Goal: Use online tool/utility: Use online tool/utility

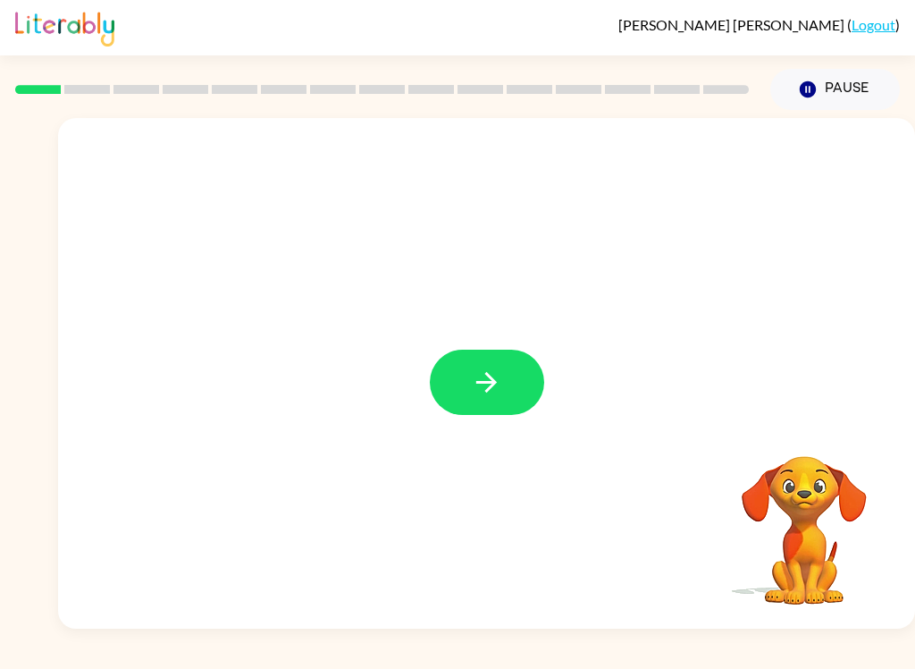
click at [482, 374] on icon "button" at bounding box center [486, 381] width 31 height 31
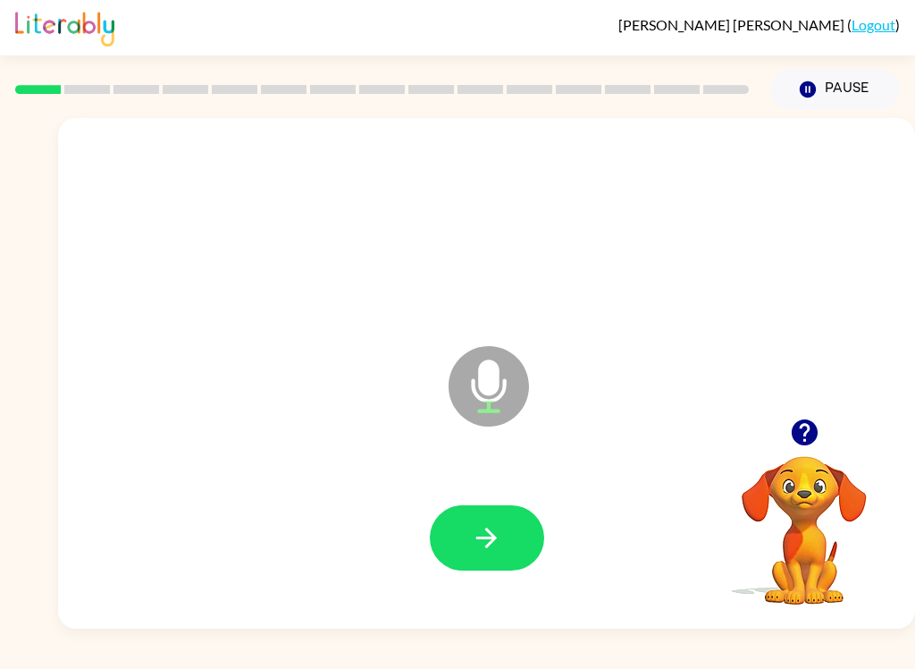
click at [484, 542] on icon "button" at bounding box center [486, 537] width 31 height 31
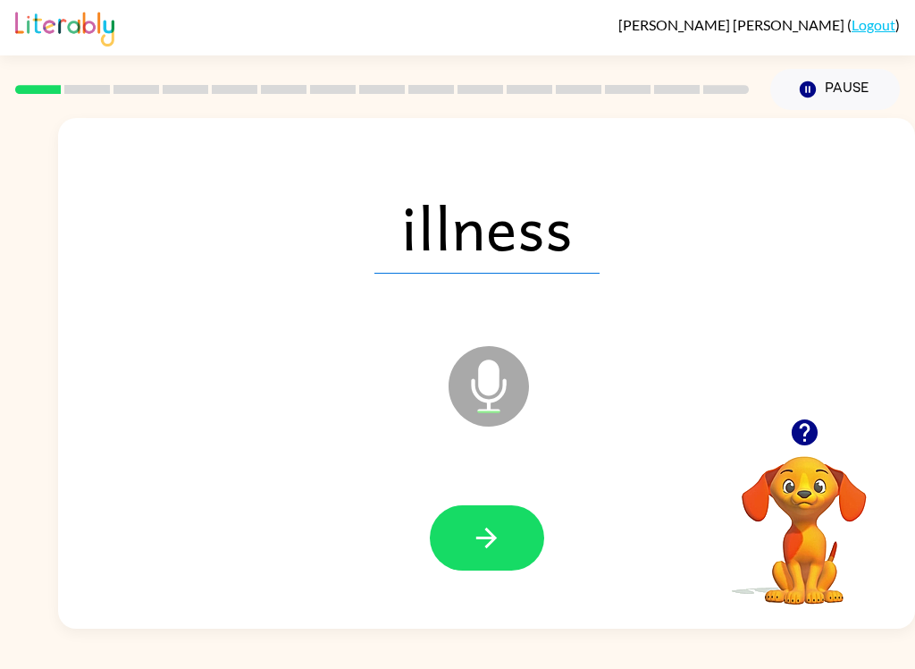
click at [497, 538] on icon "button" at bounding box center [486, 537] width 21 height 21
click at [480, 541] on icon "button" at bounding box center [486, 537] width 31 height 31
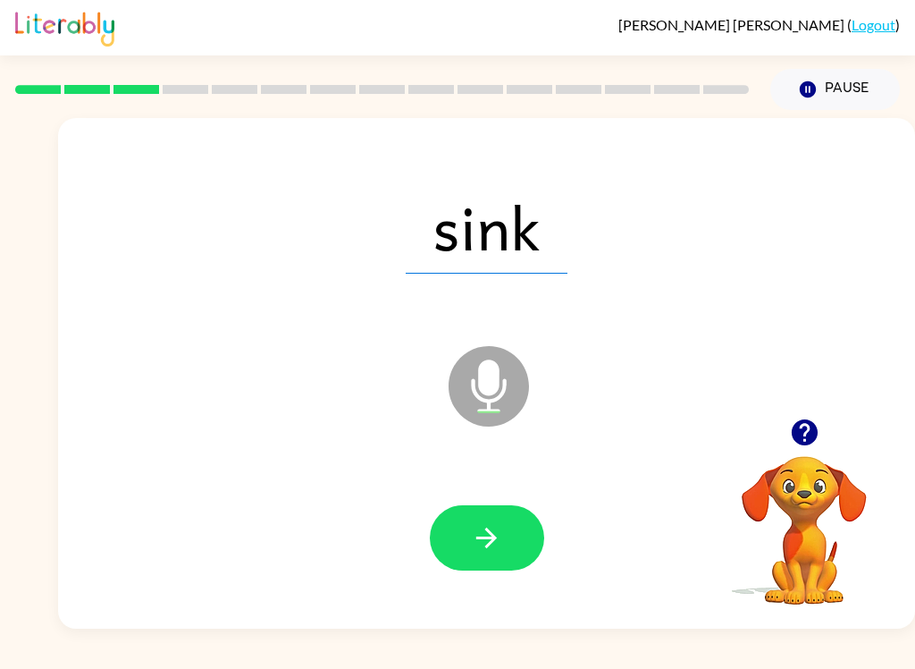
click at [525, 548] on button "button" at bounding box center [487, 537] width 114 height 65
click at [484, 542] on icon "button" at bounding box center [486, 537] width 31 height 31
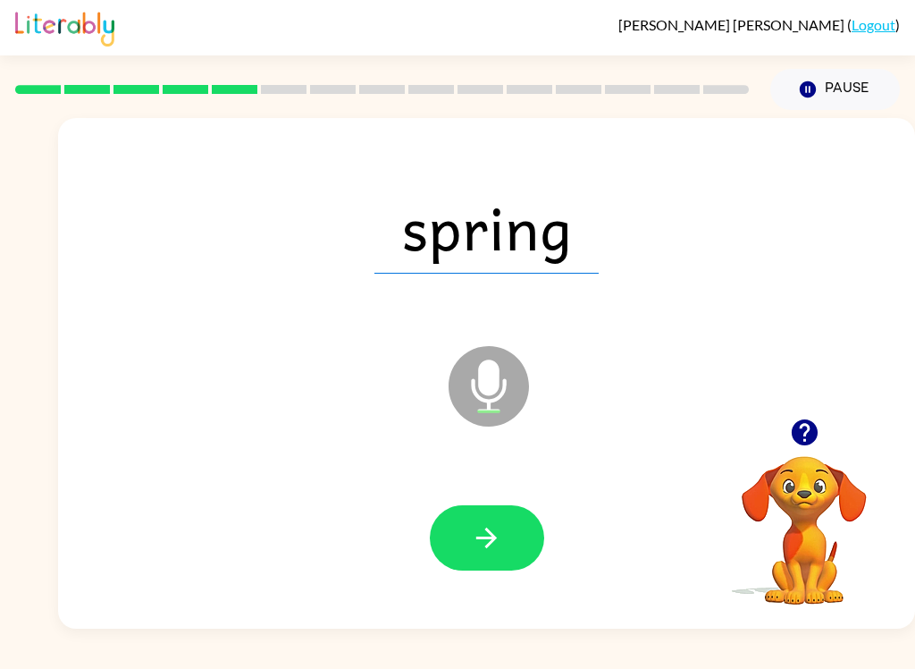
click at [491, 518] on button "button" at bounding box center [487, 537] width 114 height 65
click at [500, 550] on icon "button" at bounding box center [486, 537] width 31 height 31
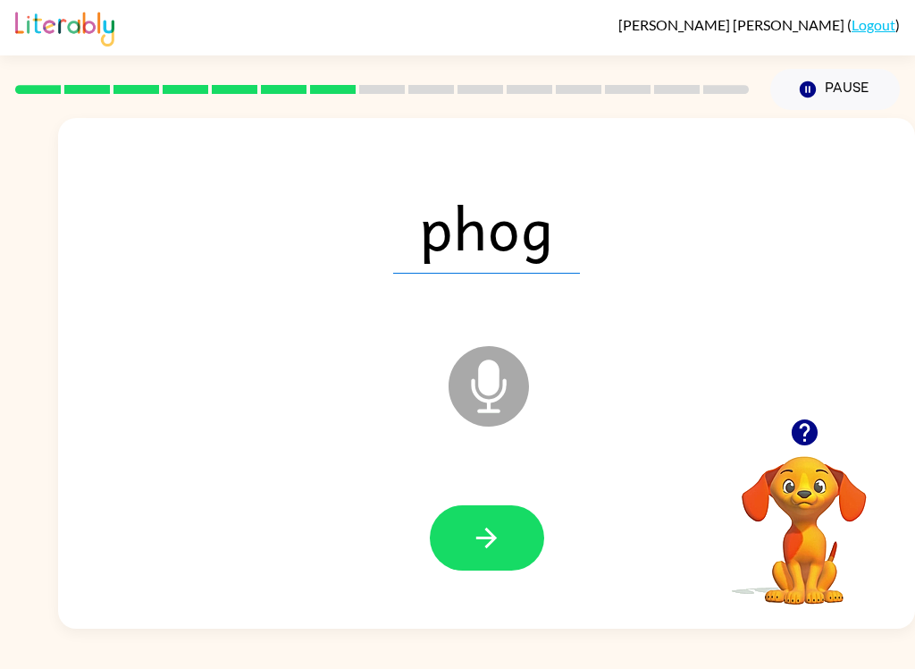
click at [491, 552] on icon "button" at bounding box center [486, 537] width 31 height 31
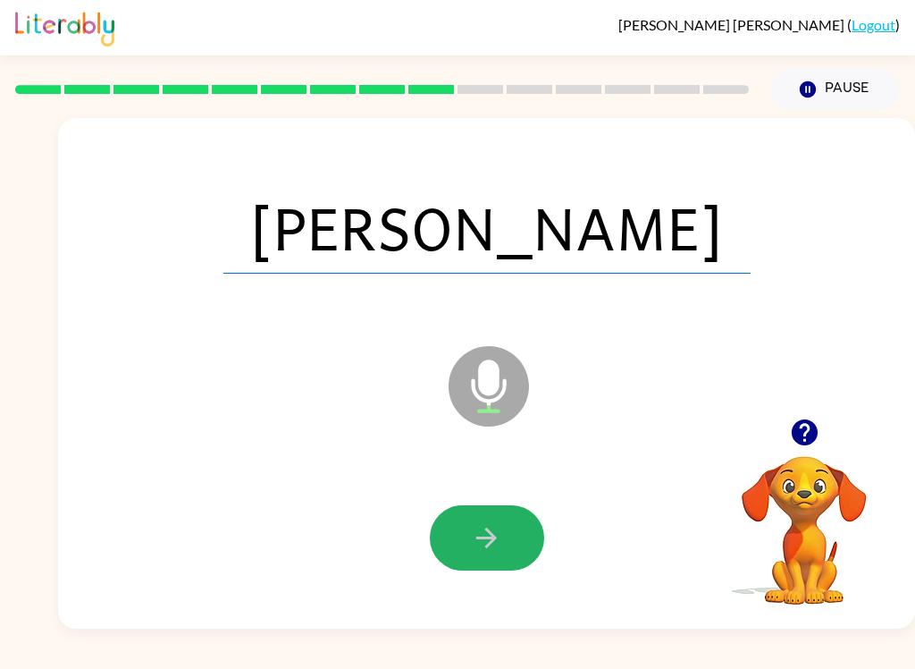
click at [488, 548] on icon "button" at bounding box center [486, 537] width 31 height 31
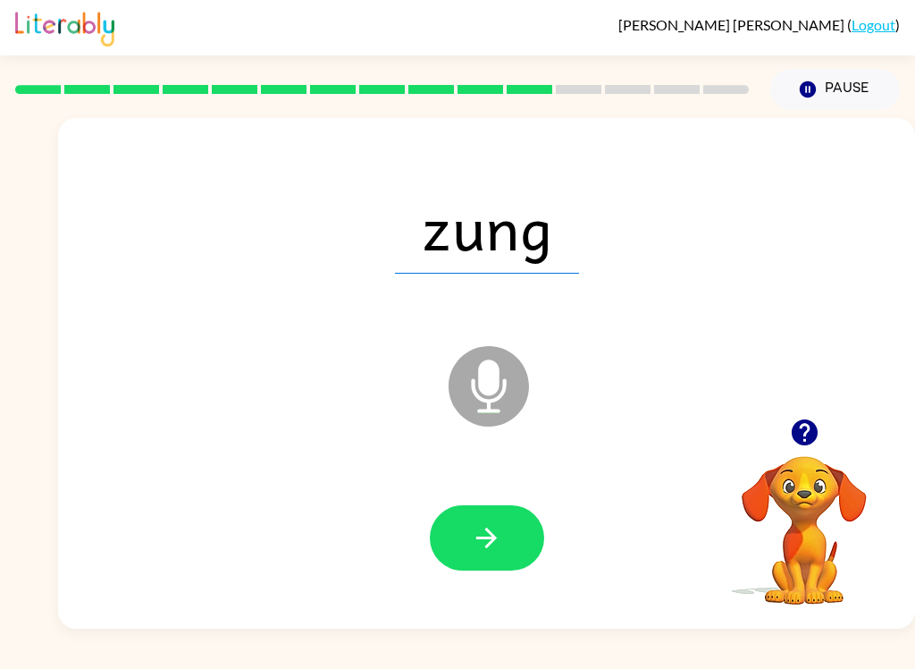
click at [485, 544] on icon "button" at bounding box center [486, 537] width 31 height 31
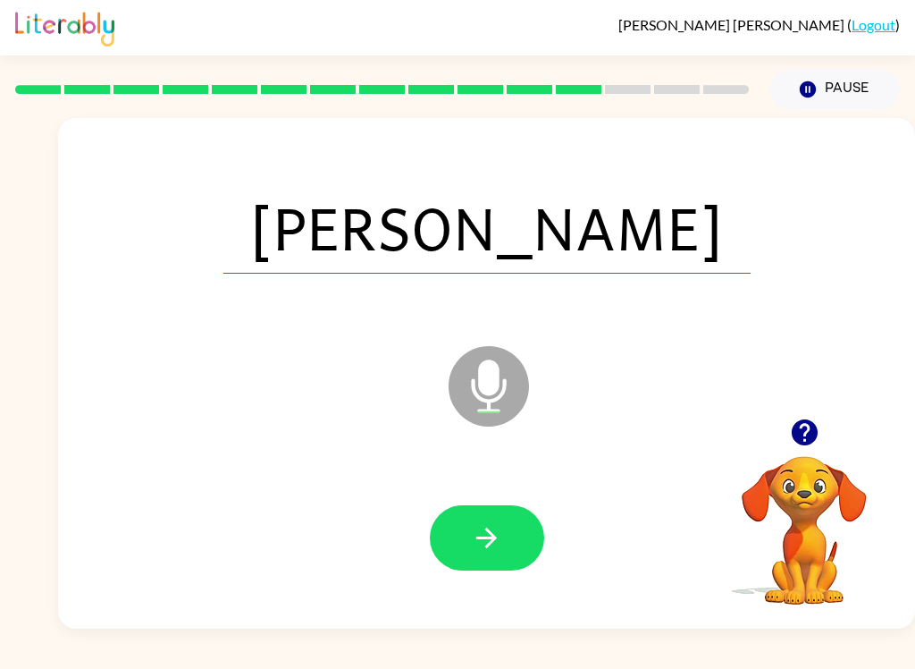
click at [493, 529] on icon "button" at bounding box center [486, 537] width 31 height 31
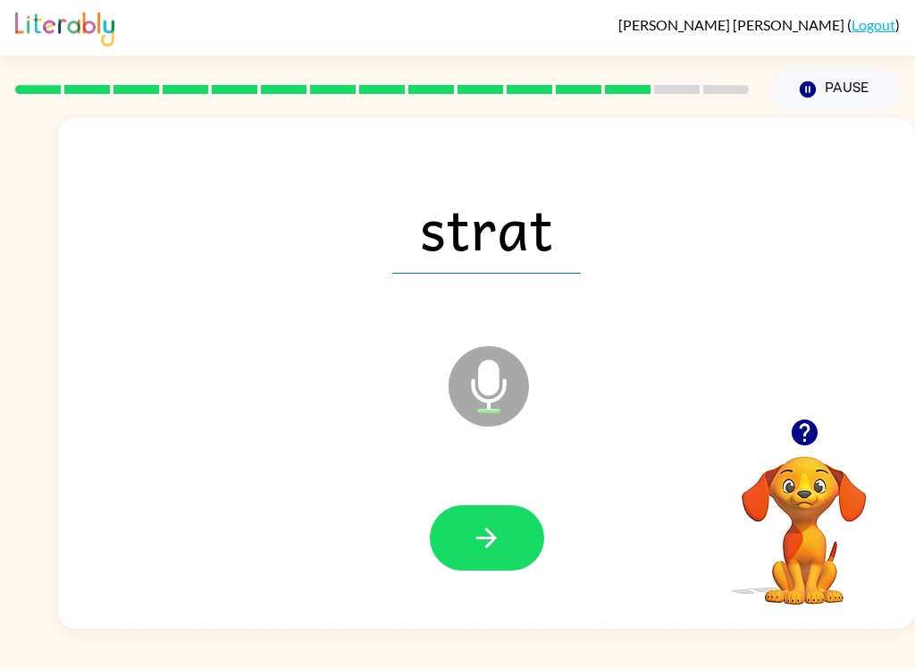
click at [504, 540] on button "button" at bounding box center [487, 537] width 114 height 65
click at [495, 531] on icon "button" at bounding box center [486, 537] width 31 height 31
